Goal: Task Accomplishment & Management: Manage account settings

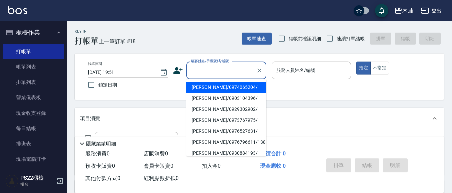
click at [238, 70] on input "顧客姓名/手機號碼/編號" at bounding box center [221, 71] width 64 height 12
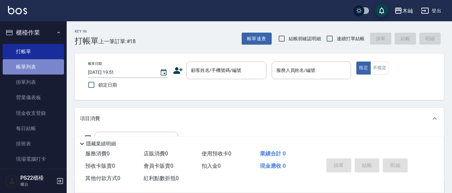
click at [49, 72] on link "帳單列表" at bounding box center [33, 66] width 61 height 15
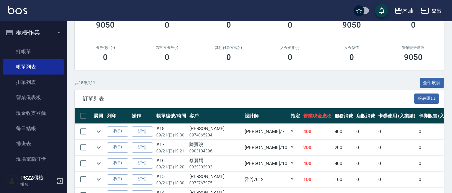
scroll to position [100, 0]
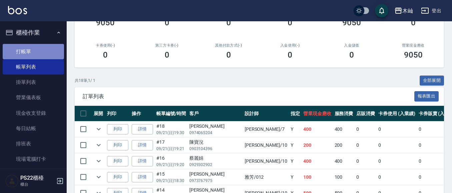
click at [48, 48] on link "打帳單" at bounding box center [33, 51] width 61 height 15
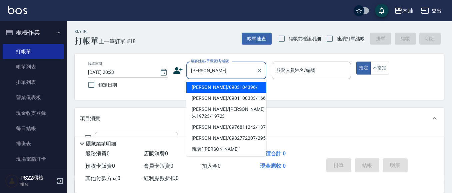
click at [234, 86] on li "[PERSON_NAME]/0903104396/" at bounding box center [226, 87] width 80 height 11
type input "[PERSON_NAME]/0903104396/"
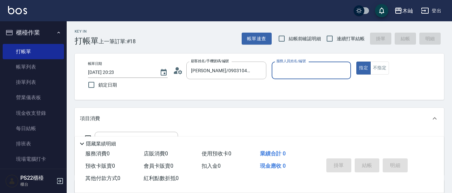
type input "雅芳-012"
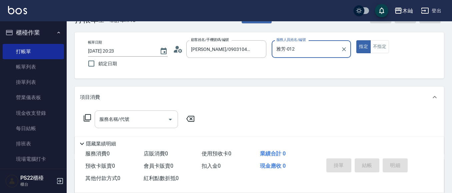
scroll to position [33, 0]
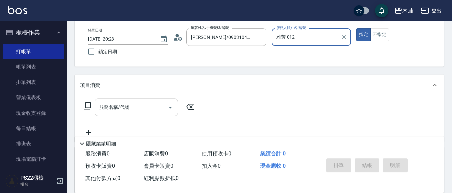
click at [153, 108] on input "服務名稱/代號" at bounding box center [131, 108] width 67 height 12
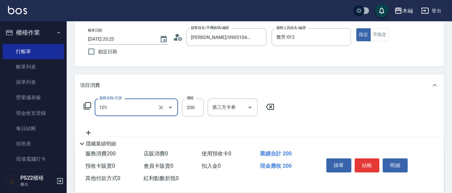
type input "洗髮(101)"
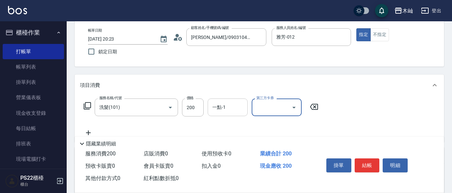
click at [229, 111] on input "一點-1" at bounding box center [228, 108] width 34 height 12
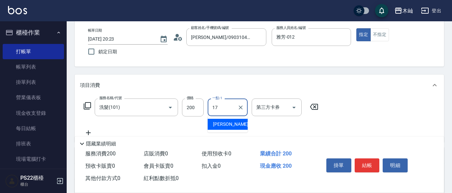
type input "[PERSON_NAME]-17"
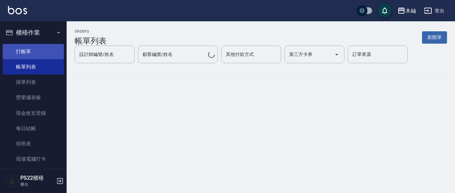
click at [54, 47] on link "打帳單" at bounding box center [33, 51] width 61 height 15
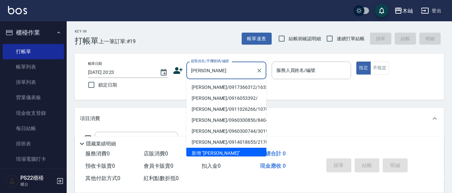
click at [204, 86] on li "[PERSON_NAME]/0917366312/163381" at bounding box center [226, 87] width 80 height 11
type input "[PERSON_NAME]/0917366312/163381"
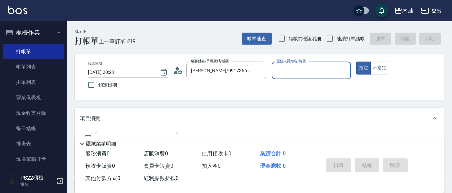
type input "雅芳-012"
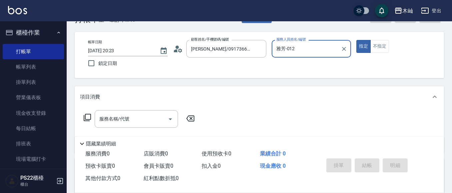
scroll to position [33, 0]
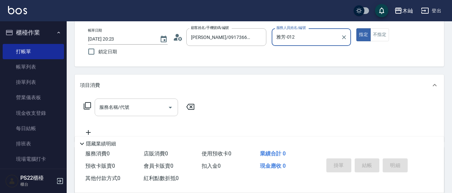
click at [151, 104] on input "服務名稱/代號" at bounding box center [131, 108] width 67 height 12
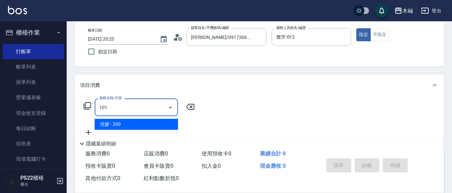
type input "洗髮(101)"
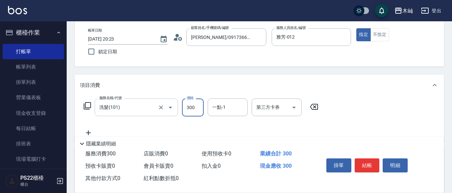
type input "300"
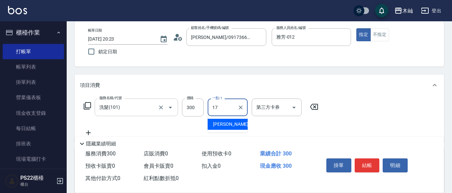
type input "[PERSON_NAME]-17"
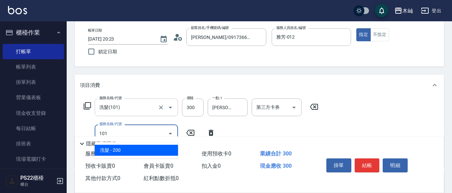
type input "洗髮(101)"
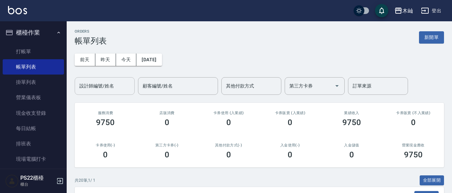
click at [121, 89] on input "設計師編號/姓名" at bounding box center [105, 86] width 54 height 12
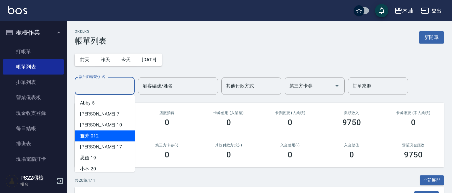
click at [110, 137] on div "雅芳 -012" at bounding box center [105, 136] width 60 height 11
type input "雅芳-012"
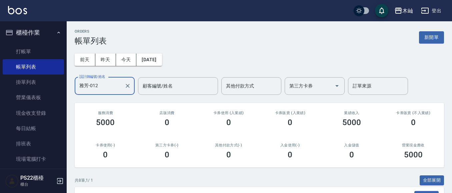
scroll to position [133, 0]
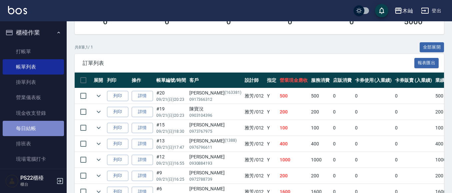
click at [34, 130] on link "每日結帳" at bounding box center [33, 128] width 61 height 15
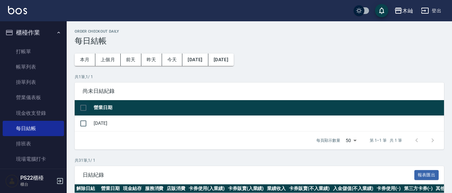
click at [87, 110] on input "checkbox" at bounding box center [83, 108] width 14 height 14
checkbox input "true"
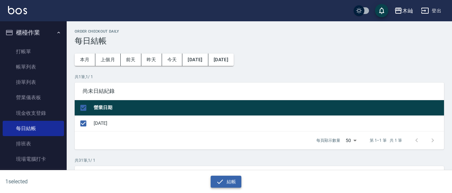
click at [218, 181] on icon "button" at bounding box center [220, 182] width 8 height 8
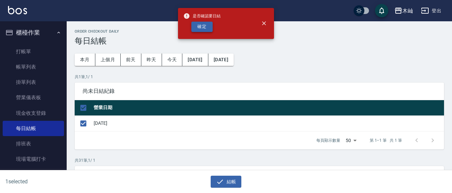
click at [205, 30] on button "確定" at bounding box center [201, 27] width 21 height 10
checkbox input "false"
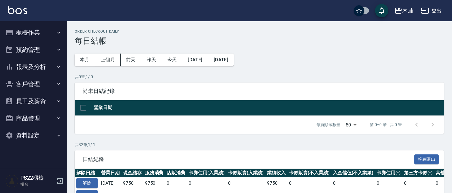
click at [27, 70] on button "報表及分析" at bounding box center [33, 66] width 61 height 17
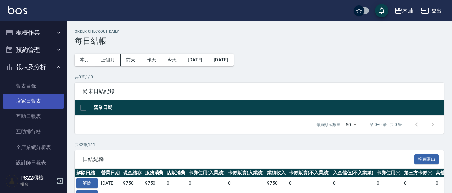
click at [36, 99] on link "店家日報表" at bounding box center [33, 101] width 61 height 15
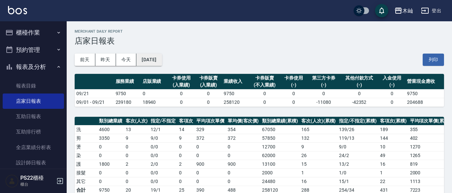
click at [153, 59] on button "[DATE]" at bounding box center [148, 60] width 25 height 12
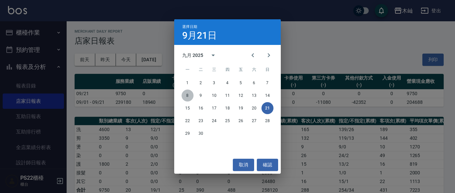
click at [188, 96] on button "8" at bounding box center [188, 96] width 12 height 12
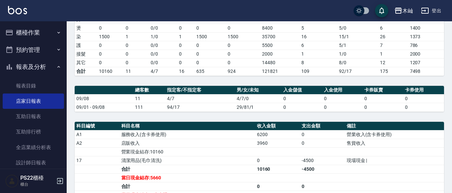
scroll to position [111, 0]
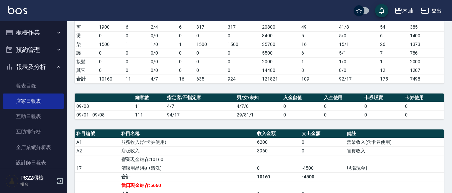
click at [220, 92] on div "木屾 2025-09-08 店家日報表 列印時間： 2025-09-21-20:26 Merchant Daily Report 店家日報表 前天 昨天 今天…" at bounding box center [259, 102] width 385 height 385
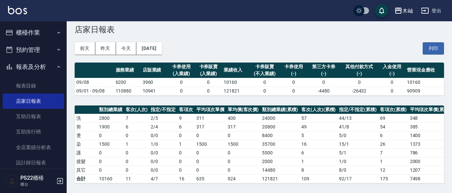
scroll to position [0, 0]
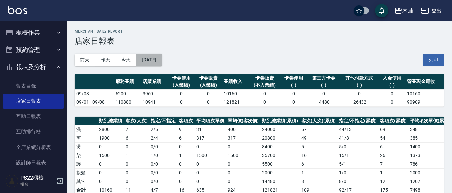
click at [150, 61] on button "[DATE]" at bounding box center [148, 60] width 25 height 12
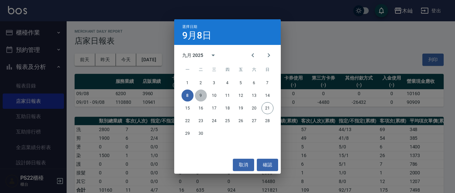
click at [198, 94] on button "9" at bounding box center [201, 96] width 12 height 12
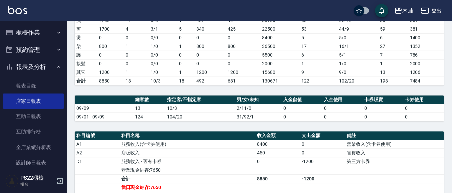
scroll to position [111, 0]
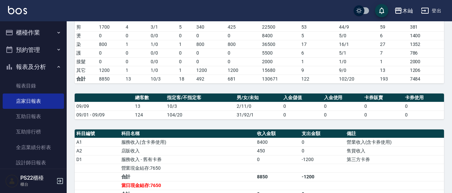
click at [170, 66] on td "0 / 0" at bounding box center [163, 61] width 28 height 9
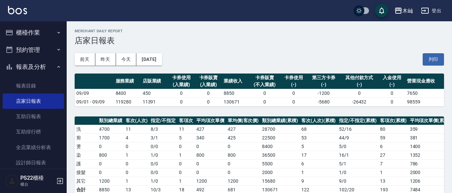
scroll to position [0, 0]
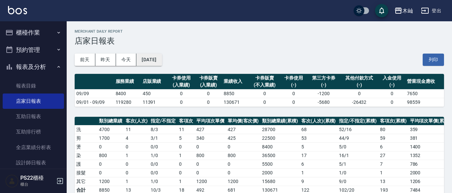
click at [153, 62] on button "[DATE]" at bounding box center [148, 60] width 25 height 12
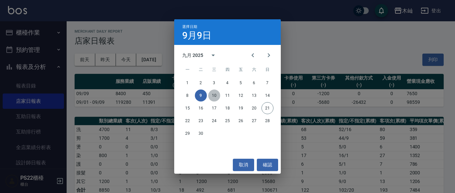
click at [214, 96] on button "10" at bounding box center [214, 96] width 12 height 12
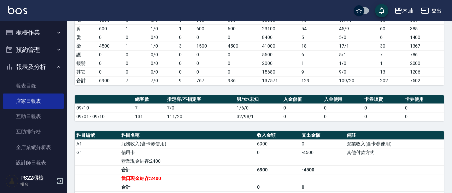
scroll to position [112, 0]
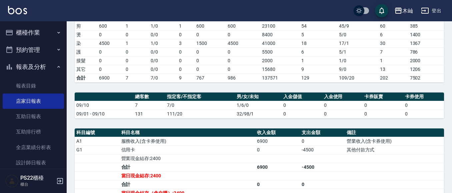
click at [221, 93] on div "木屾 2025-09-10 店家日報表 列印時間： 2025-09-21-20:30 Merchant Daily Report 店家日報表 前天 昨天 今天…" at bounding box center [259, 97] width 385 height 376
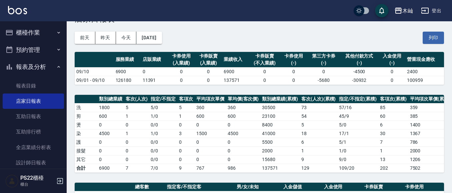
scroll to position [0, 0]
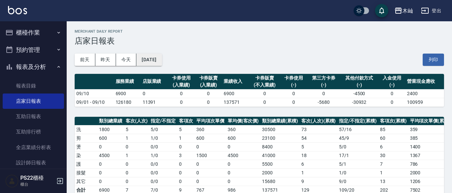
click at [159, 63] on button "[DATE]" at bounding box center [148, 60] width 25 height 12
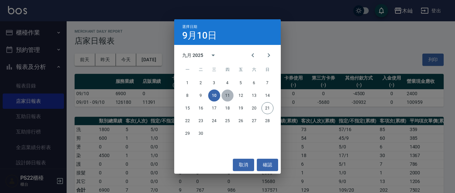
click at [231, 97] on button "11" at bounding box center [228, 96] width 12 height 12
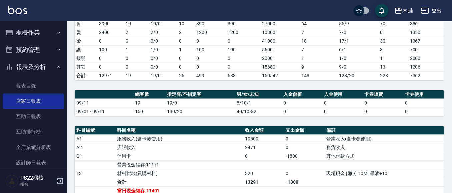
scroll to position [115, 0]
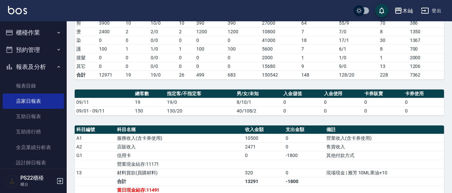
click at [149, 128] on div "木屾 2025-09-11 店家日報表 列印時間： 2025-09-21-20:31 Merchant Daily Report 店家日報表 前天 昨天 今天…" at bounding box center [259, 102] width 385 height 393
click at [177, 134] on th "科目名稱" at bounding box center [179, 130] width 128 height 9
click at [202, 151] on td "店販收入" at bounding box center [179, 147] width 128 height 9
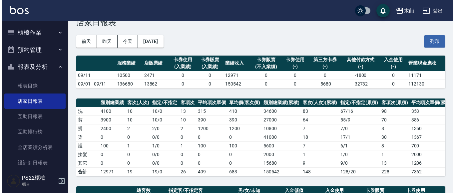
scroll to position [15, 0]
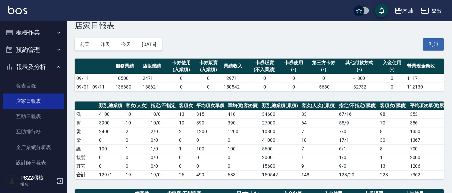
click at [155, 75] on td "2471" at bounding box center [154, 78] width 27 height 9
click at [162, 43] on button "[DATE]" at bounding box center [148, 44] width 25 height 12
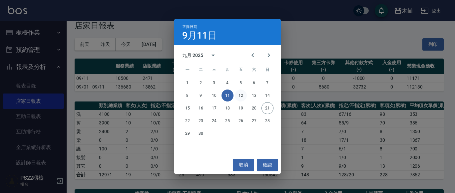
click at [239, 95] on button "12" at bounding box center [241, 96] width 12 height 12
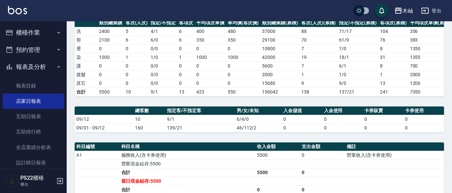
scroll to position [104, 0]
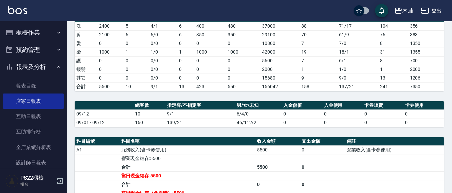
click at [224, 103] on div "木屾 2025-09-12 店家日報表 列印時間： 2025-09-21-20:32 Merchant Daily Report 店家日報表 前天 昨天 今天…" at bounding box center [259, 101] width 385 height 367
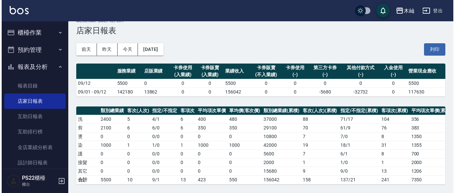
scroll to position [4, 0]
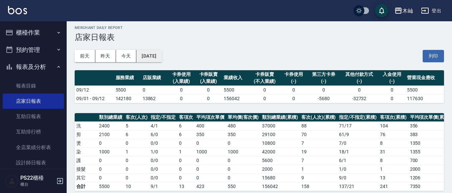
click at [162, 60] on button "[DATE]" at bounding box center [148, 56] width 25 height 12
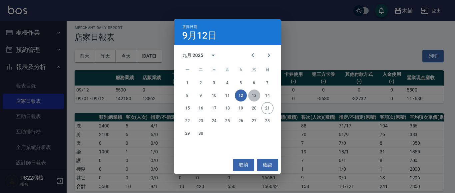
click at [250, 95] on button "13" at bounding box center [254, 96] width 12 height 12
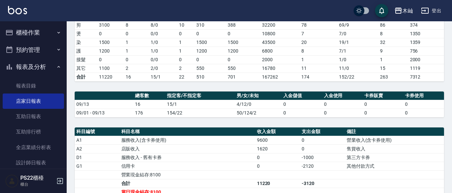
scroll to position [115, 0]
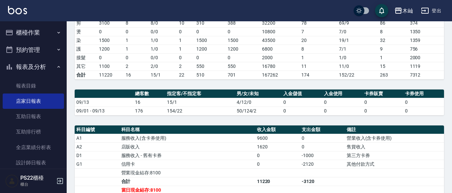
click at [213, 114] on td "154/22" at bounding box center [199, 111] width 69 height 9
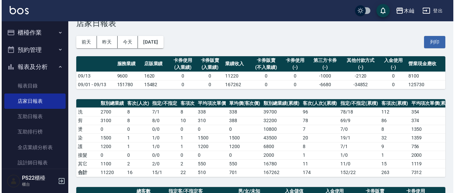
scroll to position [15, 0]
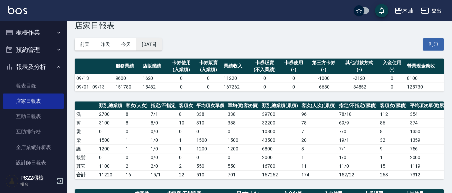
click at [162, 46] on button "[DATE]" at bounding box center [148, 44] width 25 height 12
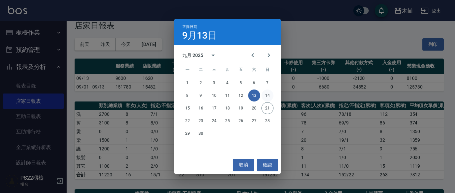
click at [262, 98] on button "14" at bounding box center [268, 96] width 12 height 12
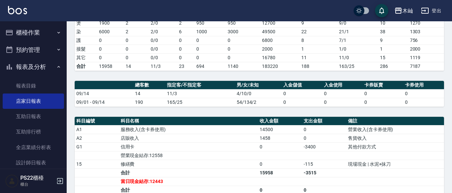
scroll to position [115, 0]
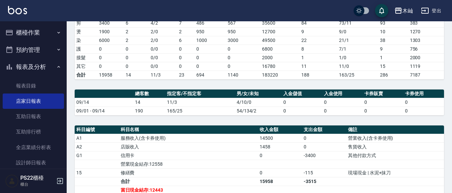
click at [430, 126] on div "木屾 2025-09-14 店家日報表 列印時間： 2025-09-21-20:34 Merchant Daily Report 店家日報表 前天 昨天 今天…" at bounding box center [259, 102] width 385 height 393
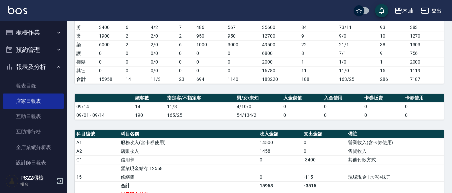
scroll to position [114, 0]
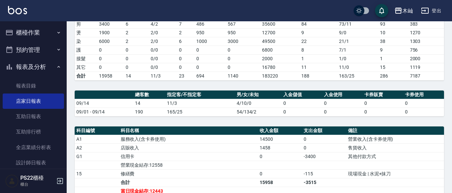
click at [209, 185] on td "合計" at bounding box center [188, 182] width 139 height 9
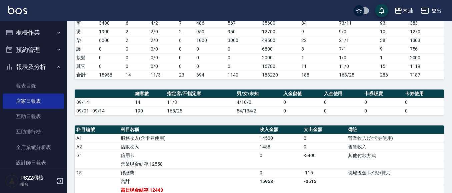
scroll to position [116, 0]
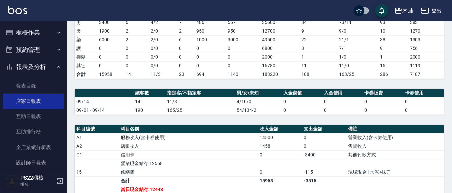
click at [248, 130] on th "科目名稱" at bounding box center [188, 129] width 139 height 9
click at [193, 64] on td "0" at bounding box center [185, 65] width 17 height 9
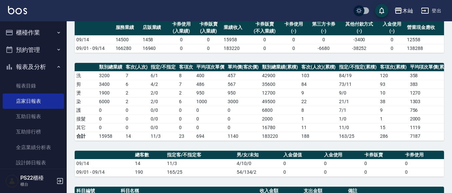
scroll to position [0, 0]
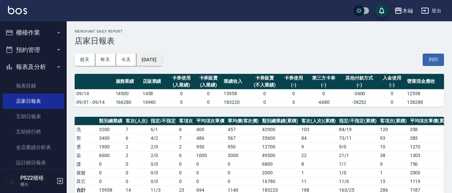
click at [162, 58] on button "[DATE]" at bounding box center [148, 60] width 25 height 12
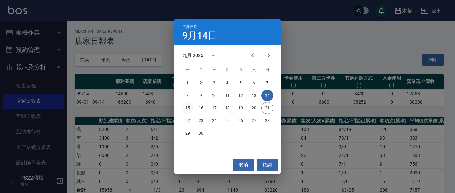
click at [188, 109] on button "15" at bounding box center [188, 108] width 12 height 12
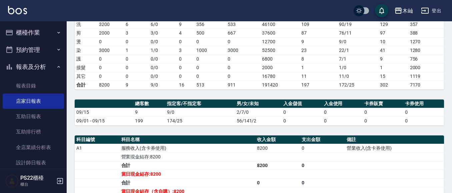
scroll to position [74, 0]
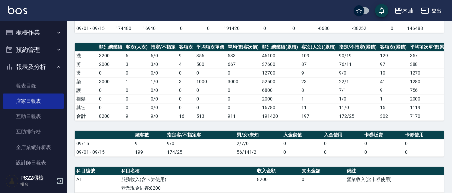
drag, startPoint x: 418, startPoint y: 64, endPoint x: 324, endPoint y: 60, distance: 93.7
click at [324, 60] on td "109" at bounding box center [319, 55] width 38 height 9
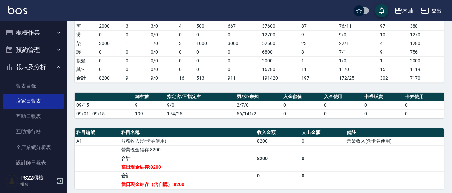
scroll to position [86, 0]
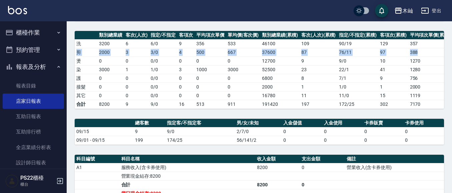
drag, startPoint x: 452, startPoint y: 55, endPoint x: 452, endPoint y: 44, distance: 11.7
click at [452, 44] on html "木屾 登出 櫃檯作業 打帳單 帳單列表 掛單列表 營業儀表板 現金收支登錄 每日結帳 排班表 現場電腦打卡 預約管理 預約管理 單日預約紀錄 單週預約紀錄 報…" at bounding box center [226, 108] width 452 height 389
click at [444, 54] on td "388" at bounding box center [430, 52] width 44 height 9
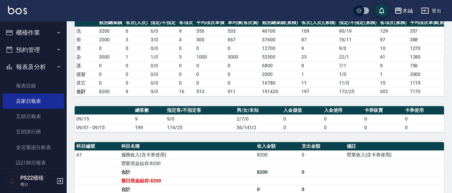
scroll to position [94, 0]
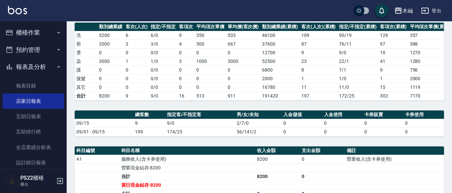
click at [207, 110] on div "木屾 2025-09-15 店家日報表 列印時間： 2025-09-21-20:37 Merchant Daily Report 店家日報表 前天 昨天 今天…" at bounding box center [259, 110] width 385 height 367
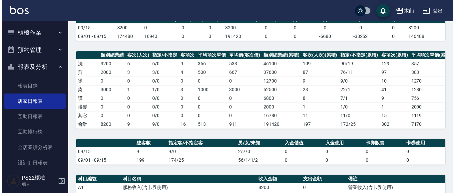
scroll to position [28, 0]
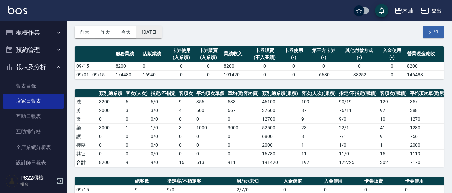
click at [162, 33] on button "[DATE]" at bounding box center [148, 32] width 25 height 12
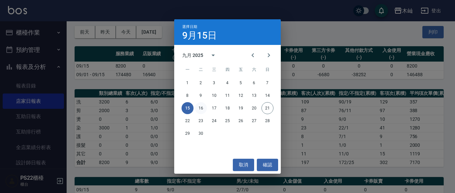
click at [201, 108] on button "16" at bounding box center [201, 108] width 12 height 12
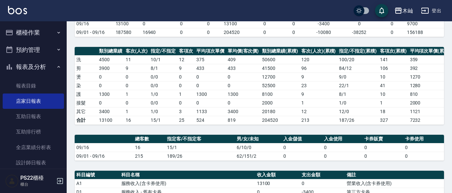
scroll to position [79, 0]
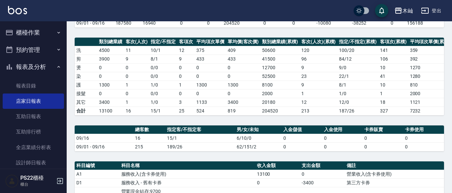
click at [45, 36] on button "櫃檯作業" at bounding box center [33, 32] width 61 height 17
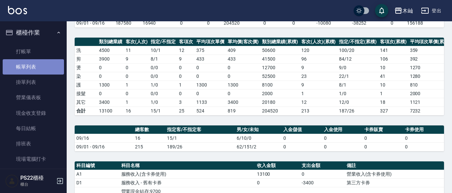
click at [47, 68] on link "帳單列表" at bounding box center [33, 66] width 61 height 15
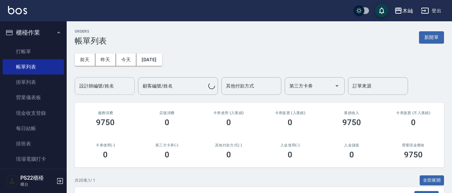
click at [108, 92] on input "設計師編號/姓名" at bounding box center [105, 86] width 54 height 12
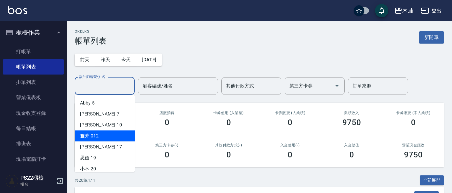
click at [109, 133] on div "雅芳 -012" at bounding box center [105, 136] width 60 height 11
type input "雅芳-012"
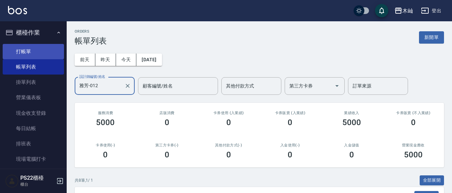
click at [36, 50] on link "打帳單" at bounding box center [33, 51] width 61 height 15
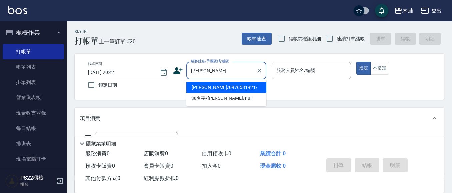
type input "賴今瑛"
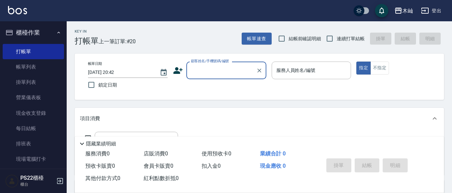
click at [238, 72] on input "顧客姓名/手機號碼/編號" at bounding box center [221, 71] width 64 height 12
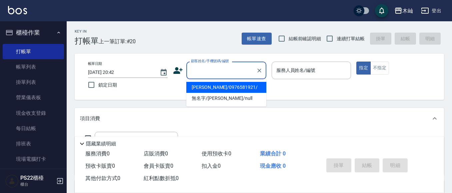
click at [227, 88] on li "賴今瑛/0976581921/" at bounding box center [226, 87] width 80 height 11
type input "賴今瑛/0976581921/"
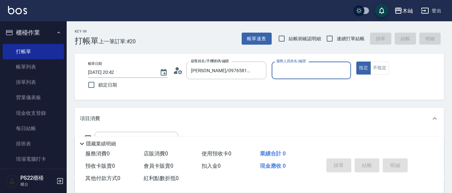
type input "雅芳-012"
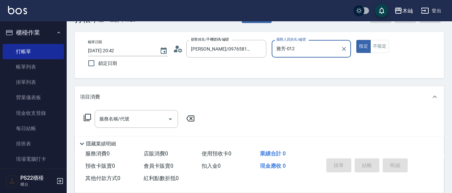
scroll to position [33, 0]
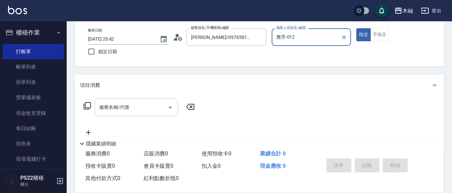
click at [138, 109] on input "服務名稱/代號" at bounding box center [131, 108] width 67 height 12
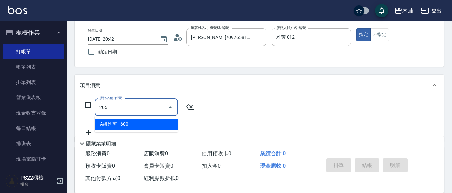
type input "A級洗剪(205)"
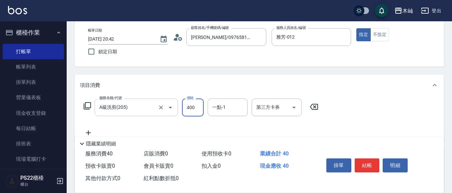
type input "400"
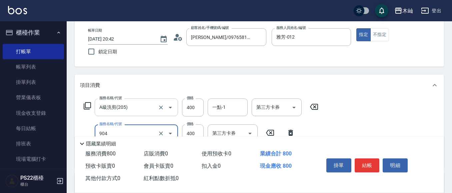
type input "精油洗+瞬護(904)"
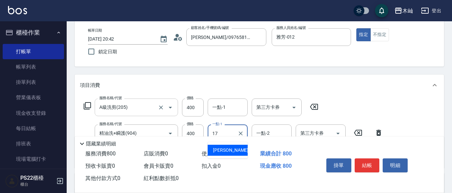
type input "[PERSON_NAME]-17"
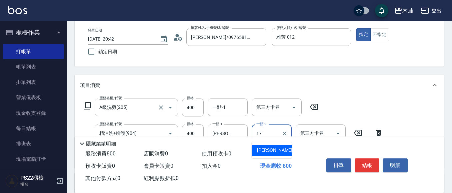
type input "[PERSON_NAME]-17"
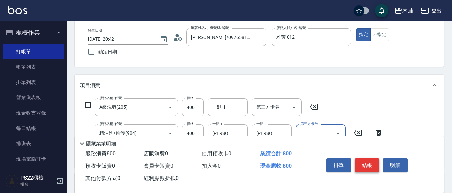
click at [372, 166] on button "結帳" at bounding box center [367, 166] width 25 height 14
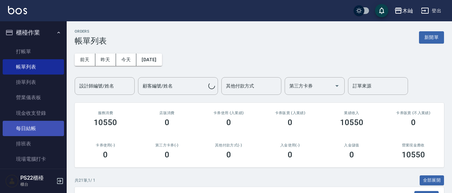
click at [43, 130] on link "每日結帳" at bounding box center [33, 128] width 61 height 15
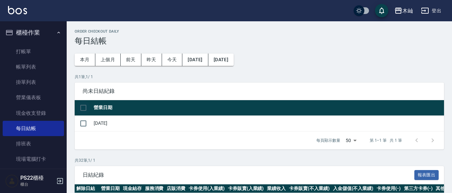
click at [84, 106] on input "checkbox" at bounding box center [83, 108] width 14 height 14
checkbox input "true"
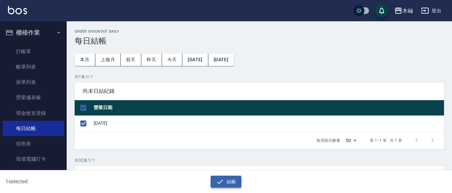
click at [223, 186] on icon "button" at bounding box center [220, 182] width 8 height 8
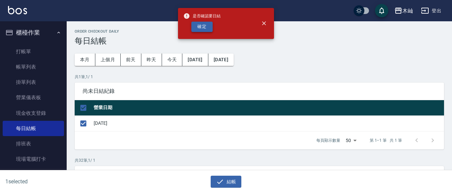
click at [204, 28] on button "確定" at bounding box center [201, 27] width 21 height 10
checkbox input "false"
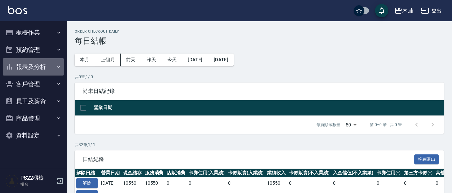
click at [38, 65] on button "報表及分析" at bounding box center [33, 66] width 61 height 17
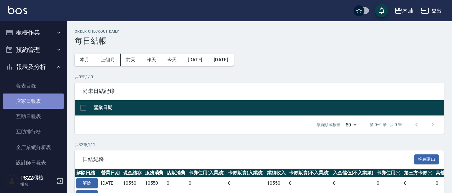
click at [44, 103] on link "店家日報表" at bounding box center [33, 101] width 61 height 15
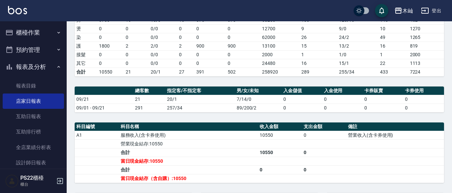
scroll to position [167, 0]
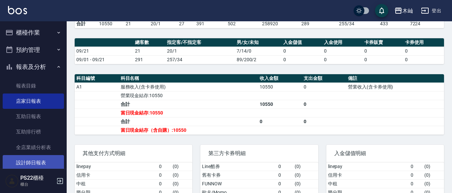
click at [48, 161] on link "設計師日報表" at bounding box center [33, 162] width 61 height 15
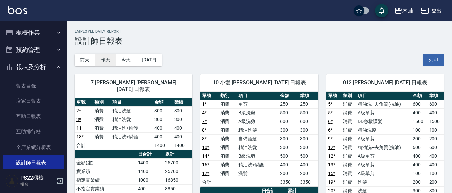
click at [102, 61] on button "昨天" at bounding box center [105, 60] width 21 height 12
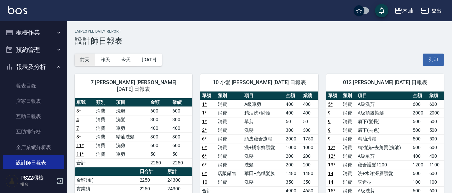
click at [90, 60] on button "前天" at bounding box center [85, 60] width 21 height 12
